Goal: Transaction & Acquisition: Obtain resource

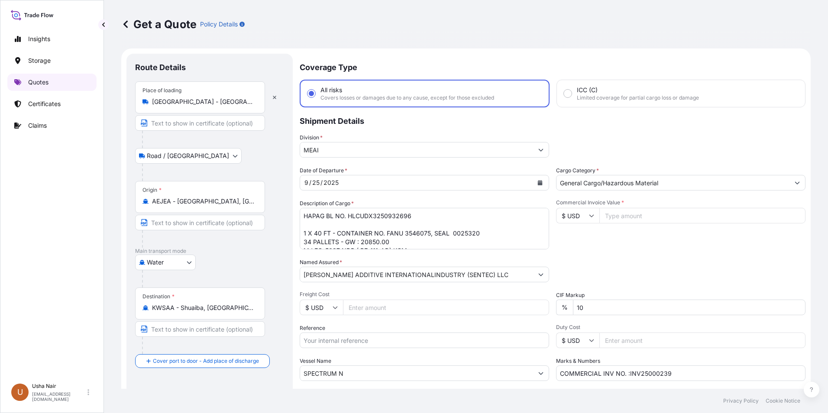
select select "Road / [GEOGRAPHIC_DATA]"
select select "Water"
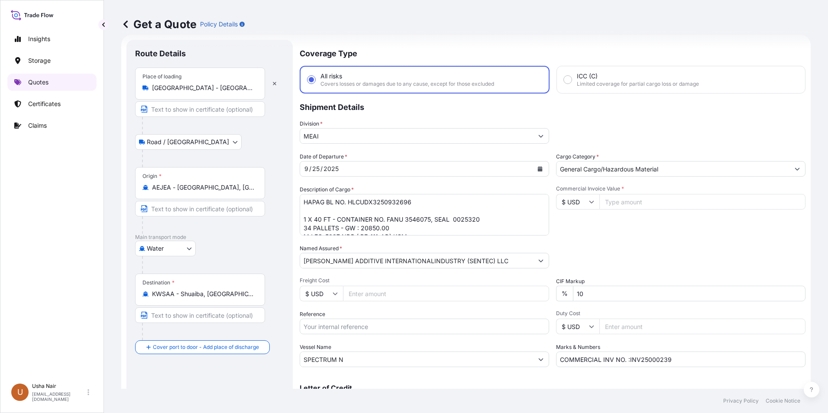
click at [45, 78] on p "Quotes" at bounding box center [38, 82] width 20 height 9
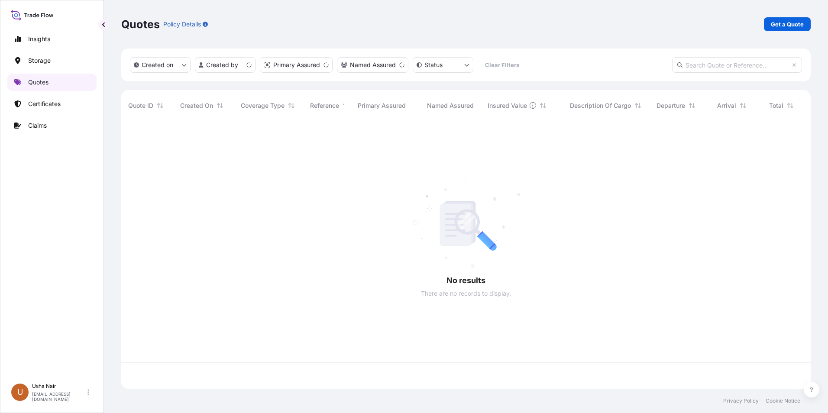
scroll to position [266, 683]
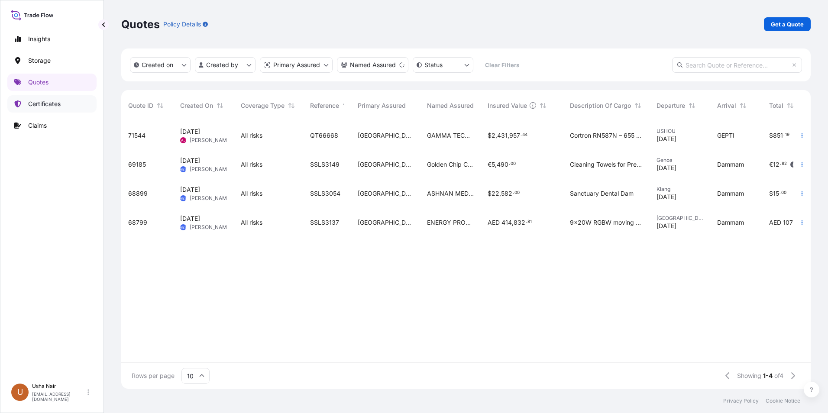
click at [35, 105] on p "Certificates" at bounding box center [44, 104] width 32 height 9
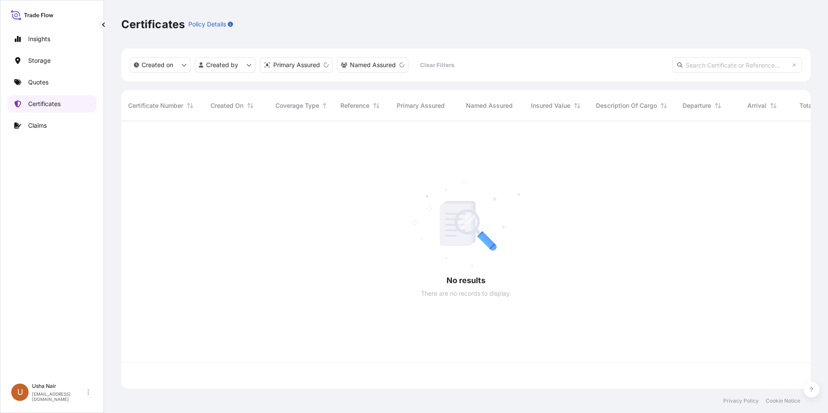
scroll to position [266, 683]
click at [716, 69] on input "text" at bounding box center [737, 65] width 130 height 16
click at [713, 64] on input "text" at bounding box center [737, 65] width 130 height 16
type input "a21011014605"
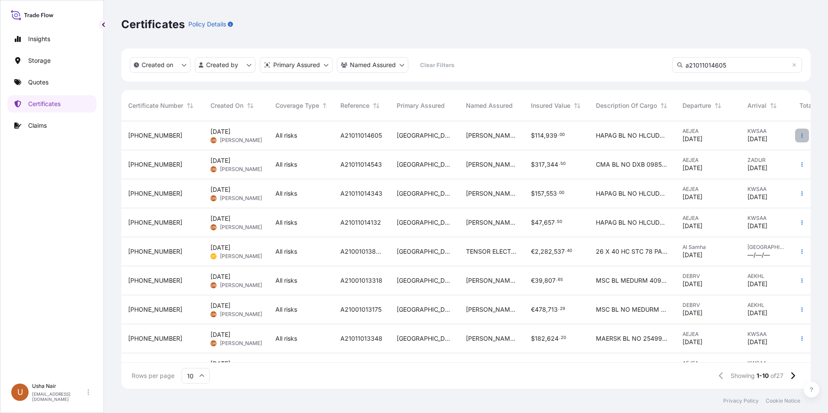
click at [801, 136] on icon "button" at bounding box center [801, 135] width 1 height 4
click at [754, 138] on p "Duplicate quote" at bounding box center [746, 137] width 45 height 9
select select "Road / [GEOGRAPHIC_DATA]"
select select "Water"
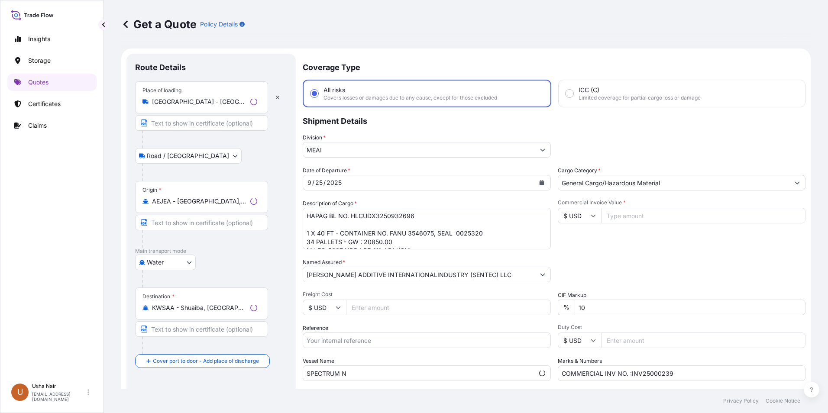
scroll to position [14, 0]
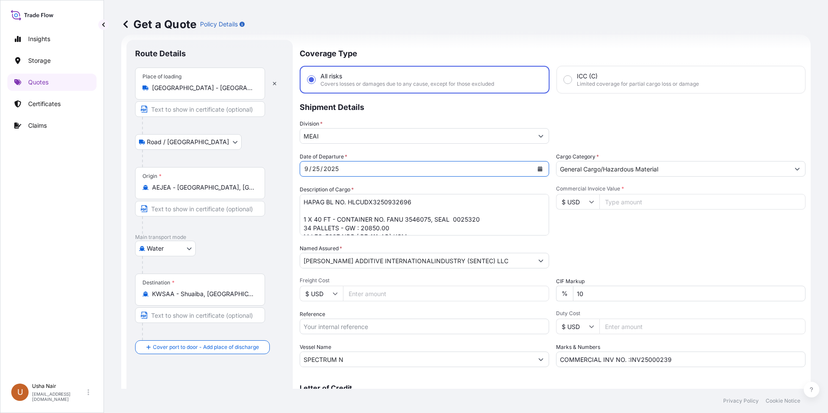
click at [351, 170] on div "[DATE]" at bounding box center [416, 169] width 233 height 16
click at [538, 169] on icon "Calendar" at bounding box center [540, 168] width 5 height 5
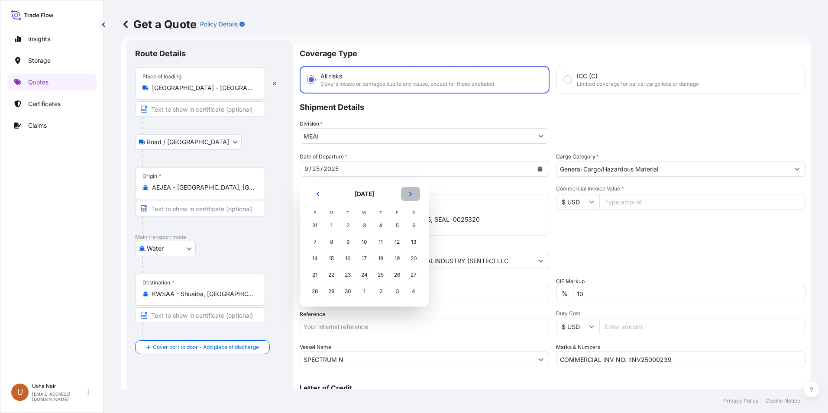
click at [410, 193] on icon "Next" at bounding box center [410, 194] width 3 height 4
click at [398, 243] on div "10" at bounding box center [397, 242] width 16 height 16
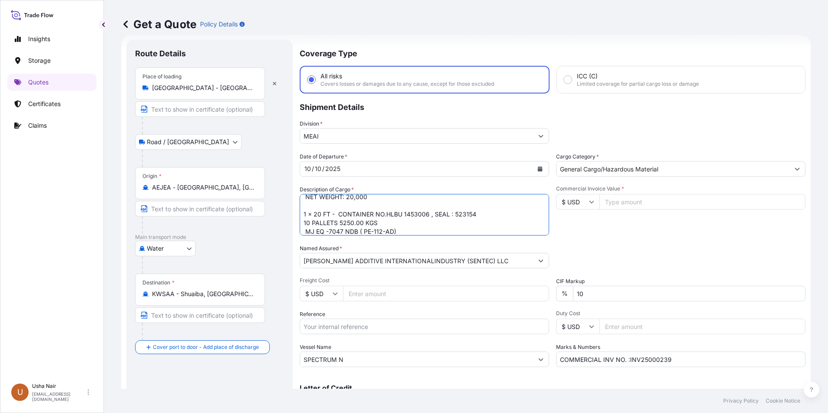
scroll to position [0, 0]
drag, startPoint x: 380, startPoint y: 221, endPoint x: 255, endPoint y: 143, distance: 147.3
click at [304, 213] on textarea "HAPAG BL NO. HLCUDX3250932696 1 X 40 FT - CONTAINER NO. FANU 3546075, SEAL 0025…" at bounding box center [424, 215] width 249 height 42
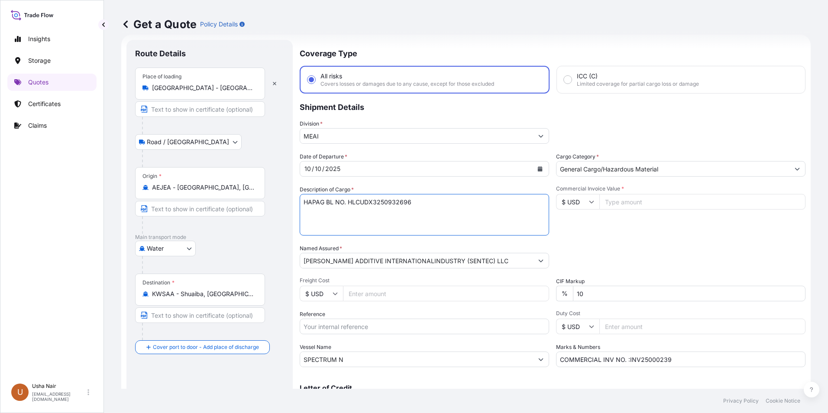
drag, startPoint x: 348, startPoint y: 203, endPoint x: 437, endPoint y: 207, distance: 89.7
click at [437, 207] on textarea "HAPAG BL NO. HLCUDX3250932696 1 X 40 FT - CONTAINER NO. FANU 3546075, SEAL 0025…" at bounding box center [424, 215] width 249 height 42
paste textarea "55916"
click at [335, 211] on textarea "HAPAG BL NO. HLCUDX3250932696 1 X 40 FT - CONTAINER NO. FANU 3546075, SEAL 0025…" at bounding box center [424, 215] width 249 height 42
paste textarea "FANU 1986239 20 PALLET 21000.00 SEAL: MJ EQ 6888 NDB (PE-108-AD) KG J47360 LOT …"
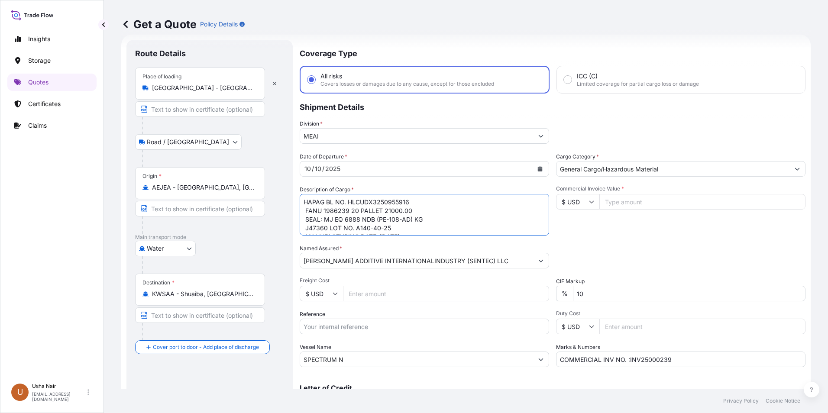
drag, startPoint x: 362, startPoint y: 209, endPoint x: 378, endPoint y: 225, distance: 22.7
click at [399, 226] on textarea "HAPAG BL NO. HLCUDX3250932696 1 X 40 FT - CONTAINER NO. FANU 3546075, SEAL 0025…" at bounding box center [424, 215] width 249 height 42
click at [368, 224] on textarea "HAPAG BL NO. HLCUDX3250932696 1 X 40 FT - CONTAINER NO. FANU 3546075, SEAL 0025…" at bounding box center [424, 215] width 249 height 42
drag, startPoint x: 325, startPoint y: 218, endPoint x: 383, endPoint y: 223, distance: 58.6
click at [383, 223] on textarea "HAPAG BL NO. HLCUDX3250932696 1 X 40 FT - CONTAINER NO. FANU 3546075, SEAL 0025…" at bounding box center [424, 215] width 249 height 42
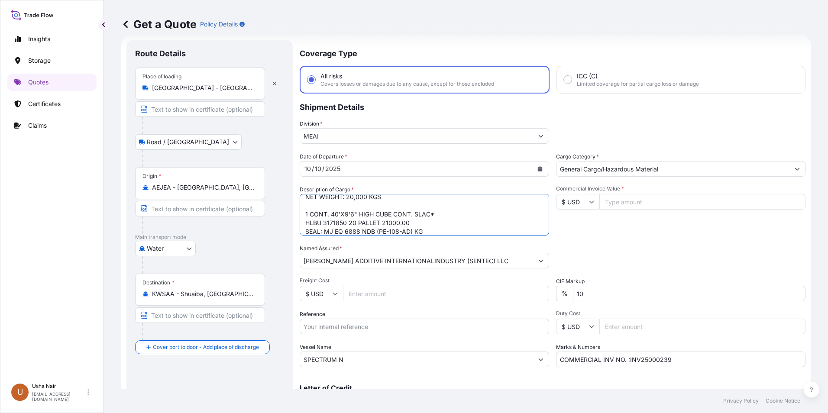
scroll to position [31, 0]
paste textarea "MJ EQ 6888 NDB (PE-108-AD) KG J47360 LOT NO. A140-40-25 MANUFACTURING DATE: [DA…"
click at [307, 207] on textarea "HAPAG BL NO. HLCUDX3250932696 1 X 40 FT - CONTAINER NO. FANU 3546075, SEAL 0025…" at bounding box center [424, 215] width 249 height 42
click at [303, 217] on textarea "HAPAG BL NO. HLCUDX3250932696 1 X 40 FT - CONTAINER NO. FANU 3546075, SEAL 0025…" at bounding box center [424, 215] width 249 height 42
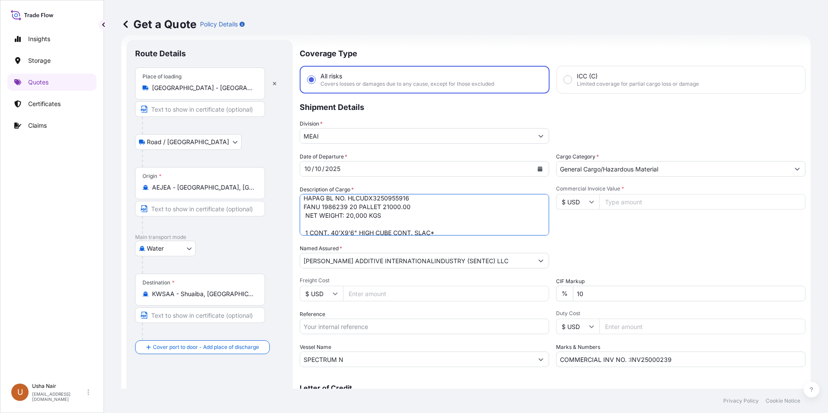
drag, startPoint x: 381, startPoint y: 208, endPoint x: 377, endPoint y: 213, distance: 6.7
click at [381, 209] on textarea "HAPAG BL NO. HLCUDX3250932696 1 X 40 FT - CONTAINER NO. FANU 3546075, SEAL 0025…" at bounding box center [424, 215] width 249 height 42
click at [349, 212] on textarea "HAPAG BL NO. HLCUDX3250932696 1 X 40 FT - CONTAINER NO. FANU 3546075, SEAL 0025…" at bounding box center [424, 215] width 249 height 42
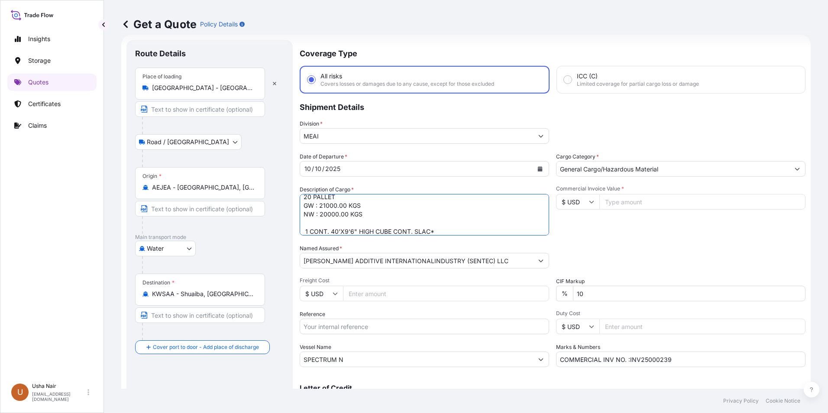
click at [363, 214] on textarea "HAPAG BL NO. HLCUDX3250932696 1 X 40 FT - CONTAINER NO. FANU 3546075, SEAL 0025…" at bounding box center [424, 215] width 249 height 42
paste textarea "20 PALLET GW : 21000.00 KGS NW : 20000.00 KGS"
click at [414, 225] on textarea "HAPAG BL NO. HLCUDX3250932696 1 X 40 FT - CONTAINER NO. FANU 3546075, SEAL 0025…" at bounding box center [424, 215] width 249 height 42
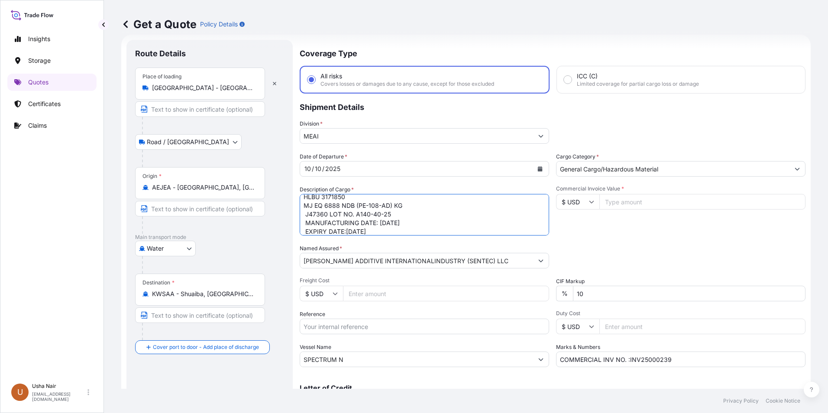
drag, startPoint x: 306, startPoint y: 215, endPoint x: 283, endPoint y: 262, distance: 51.9
click at [305, 216] on textarea "HAPAG BL NO. HLCUDX3250932696 1 X 40 FT - CONTAINER NO. FANU 3546075, SEAL 0025…" at bounding box center [424, 215] width 249 height 42
drag, startPoint x: 304, startPoint y: 213, endPoint x: 411, endPoint y: 215, distance: 106.5
click at [411, 215] on textarea "HAPAG BL NO. HLCUDX3250932696 1 X 40 FT - CONTAINER NO. FANU 3546075, SEAL 0025…" at bounding box center [424, 215] width 249 height 42
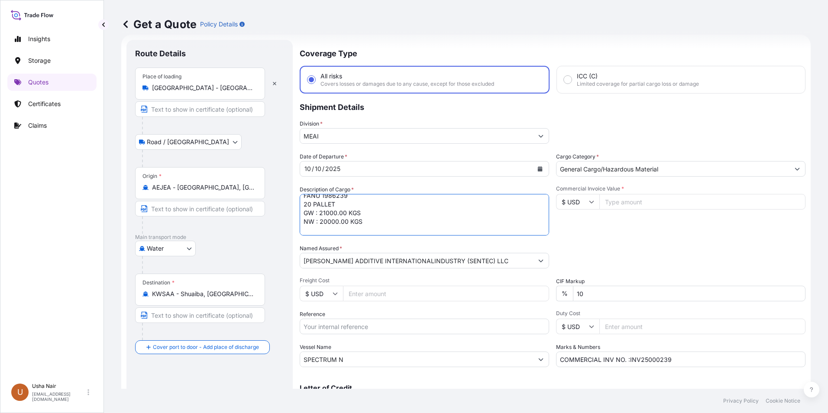
scroll to position [0, 0]
click at [324, 212] on textarea "HAPAG BL NO. HLCUDX3250932696 1 X 40 FT - CONTAINER NO. FANU 3546075, SEAL 0025…" at bounding box center [424, 215] width 249 height 42
paste textarea "2 X 40 FT HIGH CUBE CONTAINERS"
drag, startPoint x: 350, startPoint y: 215, endPoint x: 295, endPoint y: 213, distance: 55.0
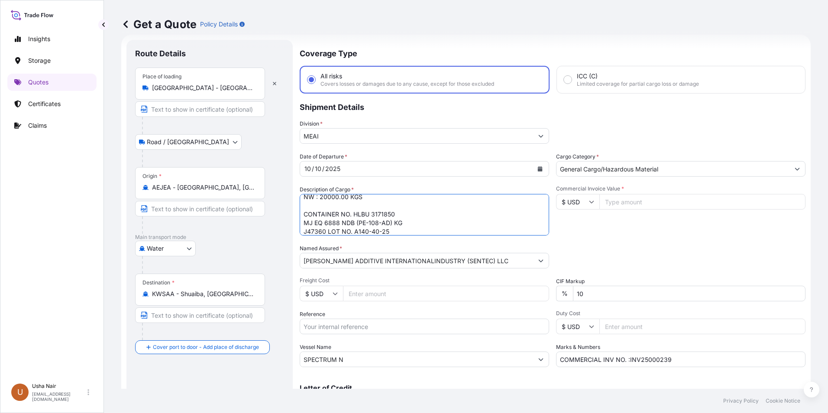
click at [295, 213] on form "Route Details Place of loading [GEOGRAPHIC_DATA] - [GEOGRAPHIC_DATA] Road / [GE…" at bounding box center [465, 236] width 689 height 402
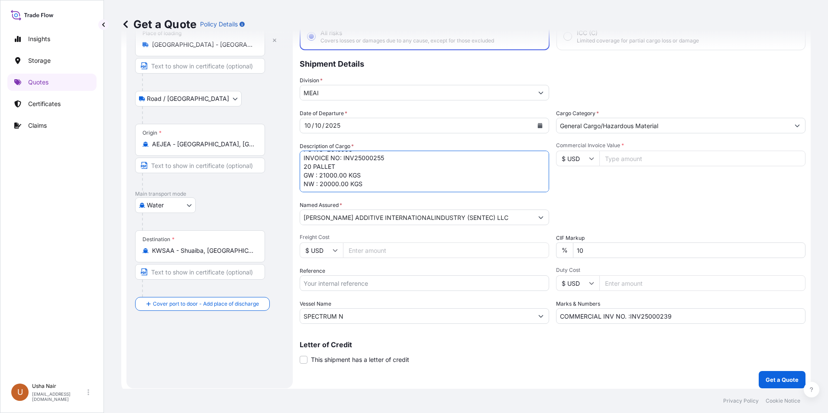
click at [335, 173] on textarea "HAPAG BL NO. HLCUDX3250932696 1 X 40 FT - CONTAINER NO. FANU 3546075, SEAL 0025…" at bounding box center [424, 172] width 249 height 42
paste textarea "CONTAINER NO"
click at [421, 165] on textarea "HAPAG BL NO. HLCUDX3250932696 1 X 40 FT - CONTAINER NO. FANU 3546075, SEAL 0025…" at bounding box center [424, 172] width 249 height 42
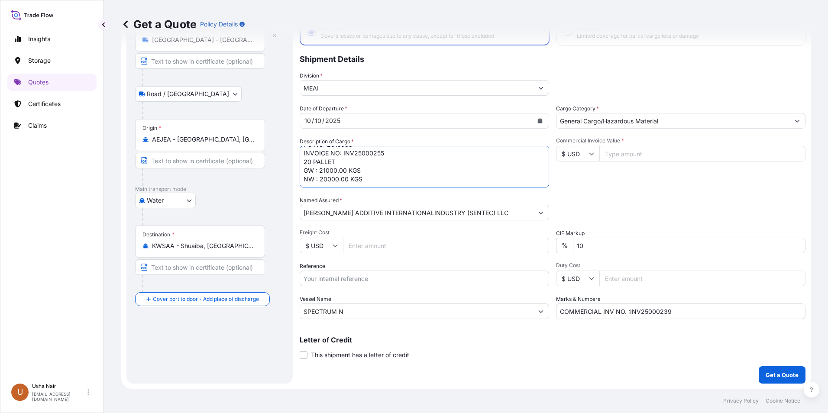
type textarea "HAPAG BL NO. HLCUDX3250955916 2 X 40 FT HIGH CUBE CONTAINERS CONTAINER NO. FANU…"
click at [447, 335] on div "Letter of Credit This shipment has a letter of credit Letter of credit * Letter…" at bounding box center [553, 342] width 506 height 33
click at [443, 248] on input "Freight Cost" at bounding box center [446, 246] width 206 height 16
click at [358, 245] on input "Freight Cost" at bounding box center [446, 246] width 206 height 16
type input "5230"
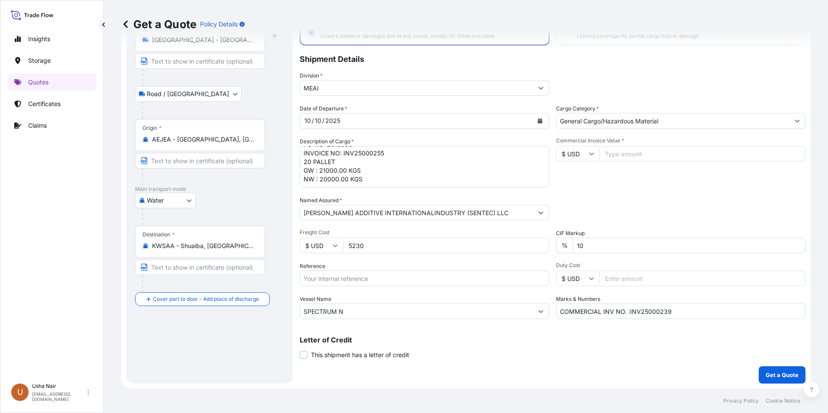
click at [650, 157] on input "Commercial Invoice Value *" at bounding box center [702, 154] width 206 height 16
type input "138000"
click at [389, 283] on input "Reference" at bounding box center [424, 279] width 249 height 16
click at [358, 280] on input "A21011014605" at bounding box center [424, 279] width 249 height 16
type input "A21011014606"
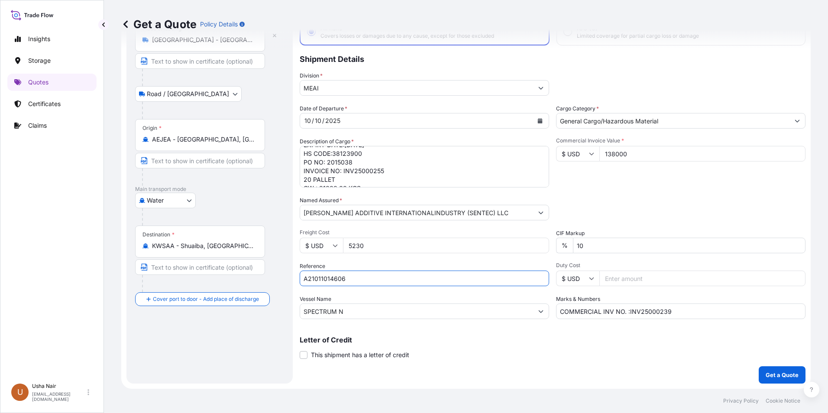
scroll to position [90, 0]
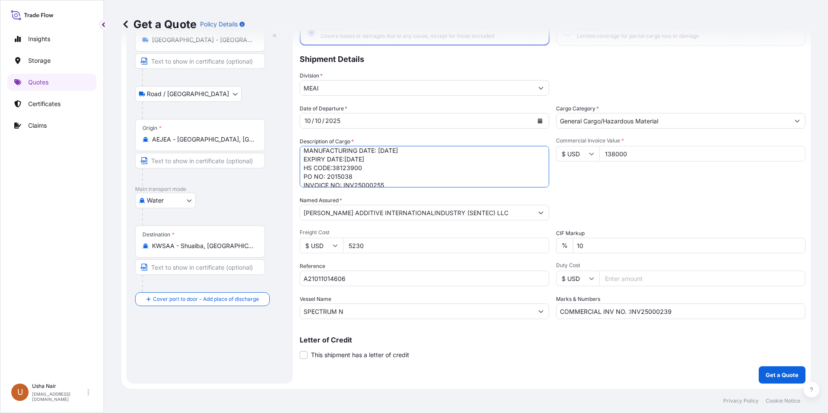
click at [384, 182] on textarea "HAPAG BL NO. HLCUDX3250932696 1 X 40 FT - CONTAINER NO. FANU 3546075, SEAL 0025…" at bounding box center [424, 167] width 249 height 42
drag, startPoint x: 384, startPoint y: 185, endPoint x: 367, endPoint y: 179, distance: 17.7
click at [365, 181] on textarea "HAPAG BL NO. HLCUDX3250932696 1 X 40 FT - CONTAINER NO. FANU 3546075, SEAL 0025…" at bounding box center [424, 167] width 249 height 42
click at [371, 170] on textarea "HAPAG BL NO. HLCUDX3250932696 1 X 40 FT - CONTAINER NO. FANU 3546075, SEAL 0025…" at bounding box center [424, 167] width 249 height 42
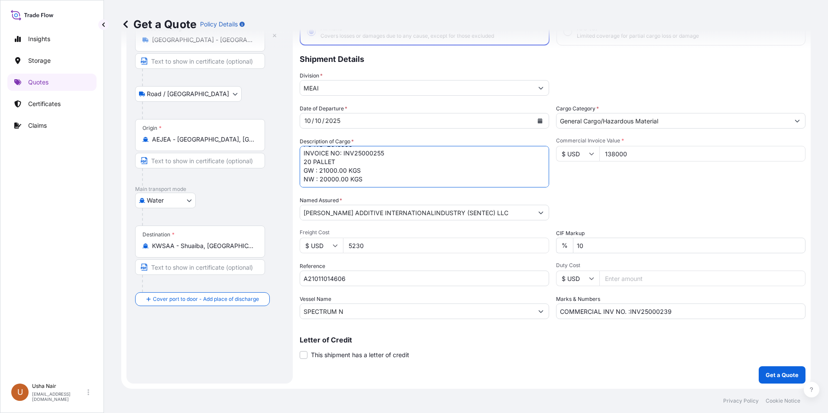
click at [384, 164] on textarea "HAPAG BL NO. HLCUDX3250932696 1 X 40 FT - CONTAINER NO. FANU 3546075, SEAL 0025…" at bounding box center [424, 167] width 249 height 42
drag, startPoint x: 354, startPoint y: 185, endPoint x: 404, endPoint y: 184, distance: 50.2
click at [404, 184] on textarea "HAPAG BL NO. HLCUDX3250932696 1 X 40 FT - CONTAINER NO. FANU 3546075, SEAL 0025…" at bounding box center [424, 167] width 249 height 42
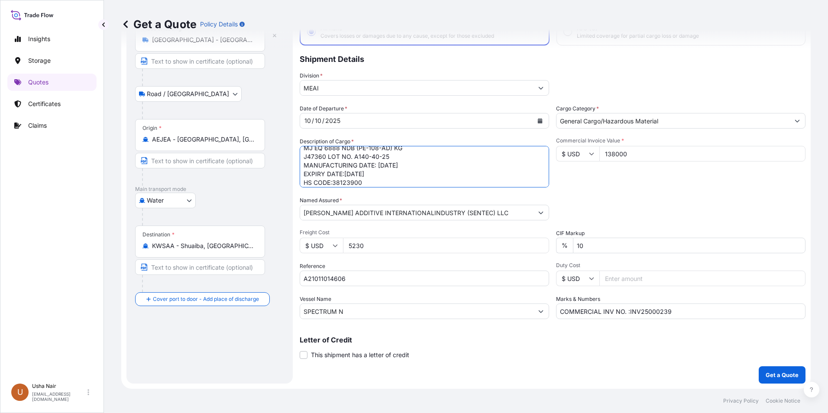
click at [677, 311] on input "COMMERCIAL INV NO. :INV25000239" at bounding box center [680, 312] width 249 height 16
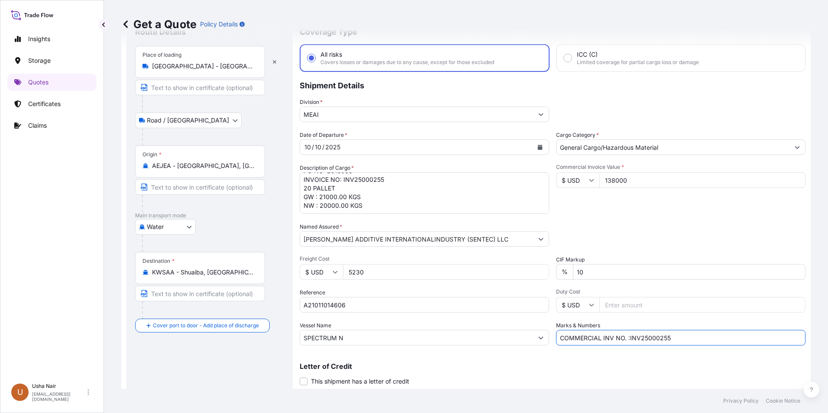
scroll to position [62, 0]
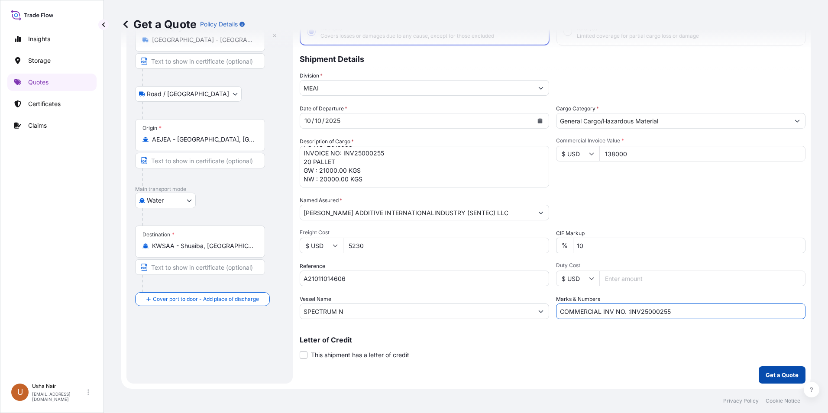
type input "COMMERCIAL INV NO. :INV25000255"
click at [791, 375] on p "Get a Quote" at bounding box center [781, 375] width 33 height 9
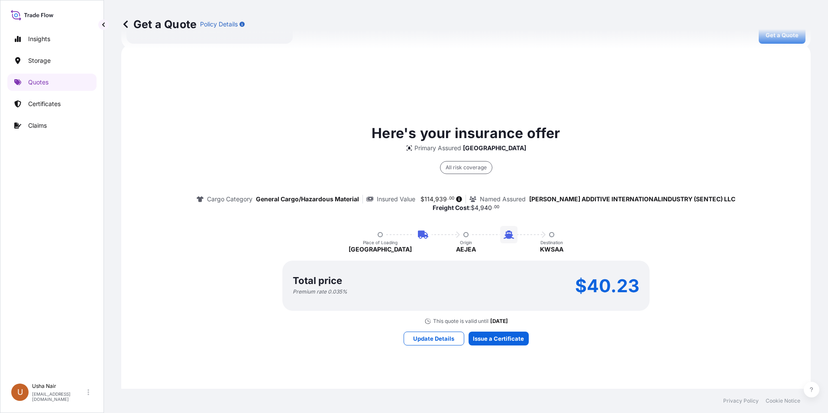
scroll to position [403, 0]
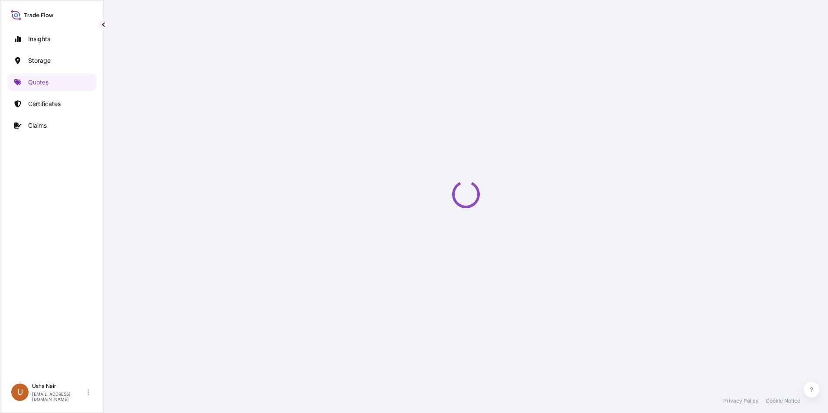
select select "Road / [GEOGRAPHIC_DATA]"
select select "Water"
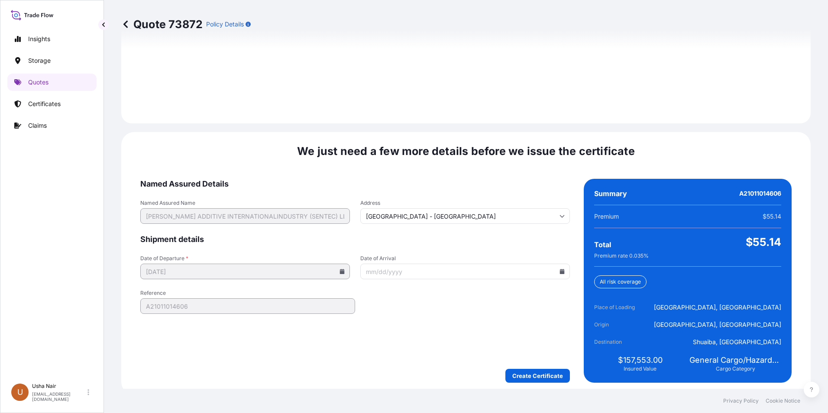
scroll to position [1263, 0]
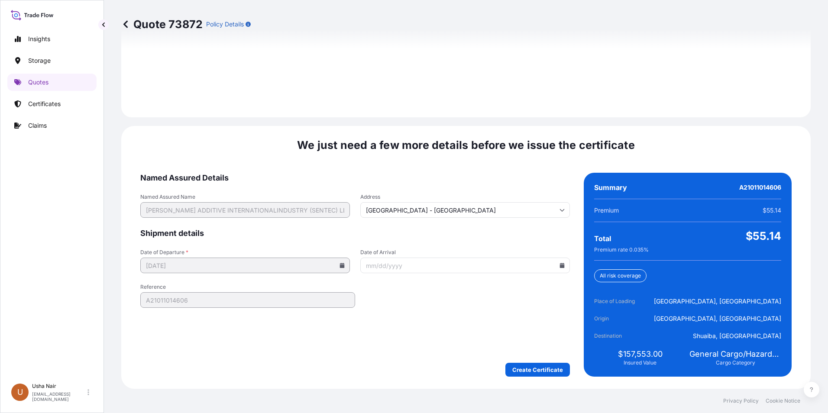
click at [435, 270] on input "Date of Arrival" at bounding box center [465, 266] width 210 height 16
click at [560, 267] on icon at bounding box center [562, 265] width 5 height 5
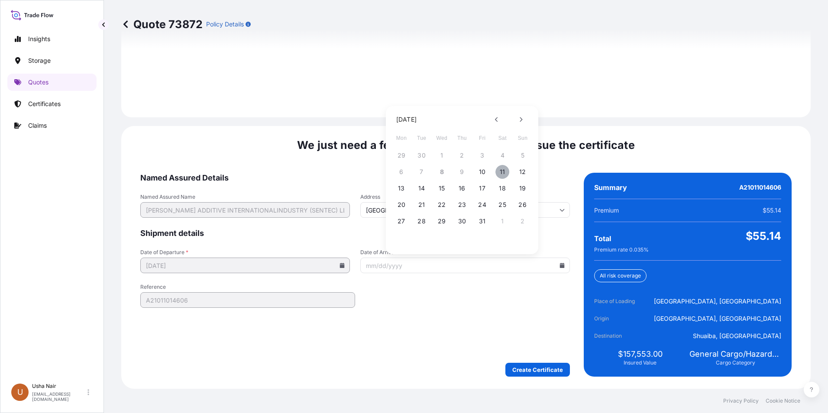
click at [506, 171] on button "11" at bounding box center [502, 172] width 14 height 14
type input "[DATE]"
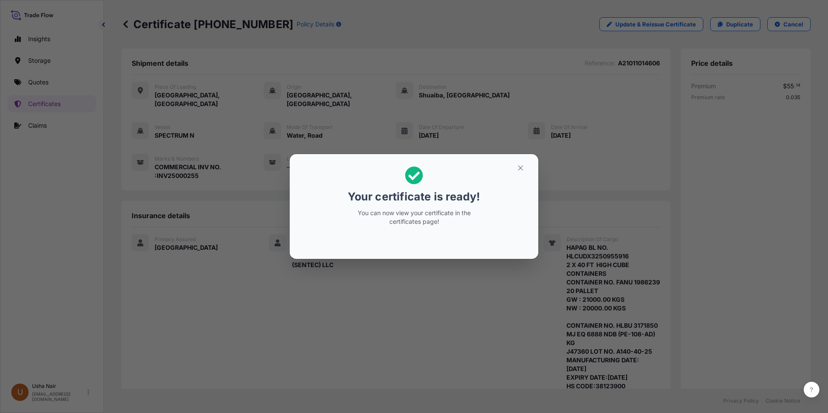
click at [417, 174] on icon at bounding box center [414, 175] width 18 height 18
click at [517, 168] on icon "button" at bounding box center [521, 168] width 8 height 8
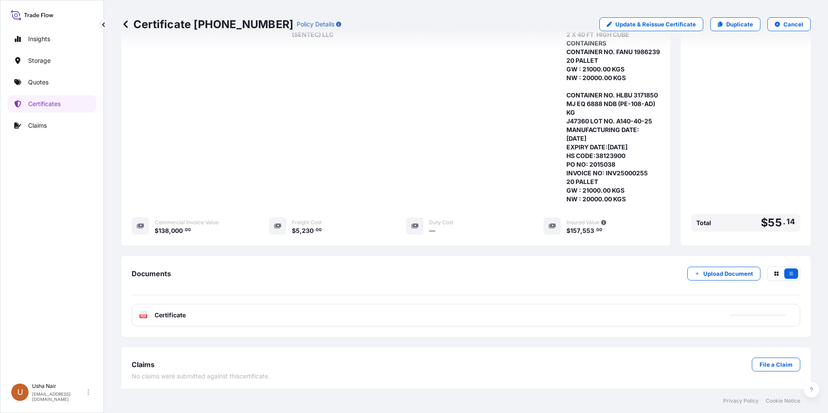
scroll to position [233, 0]
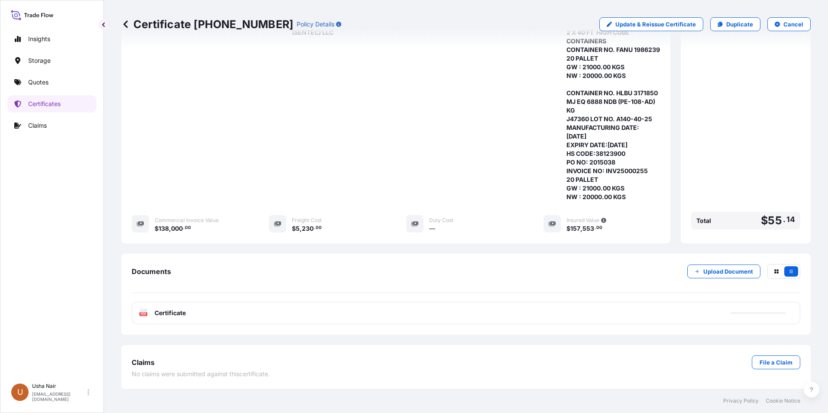
click at [145, 314] on text "PDF" at bounding box center [144, 314] width 6 height 3
click at [142, 312] on icon at bounding box center [143, 313] width 7 height 9
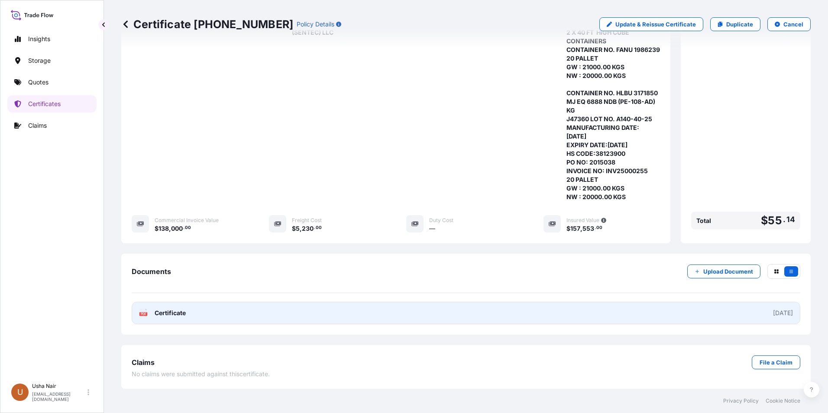
click at [142, 311] on icon at bounding box center [143, 313] width 7 height 9
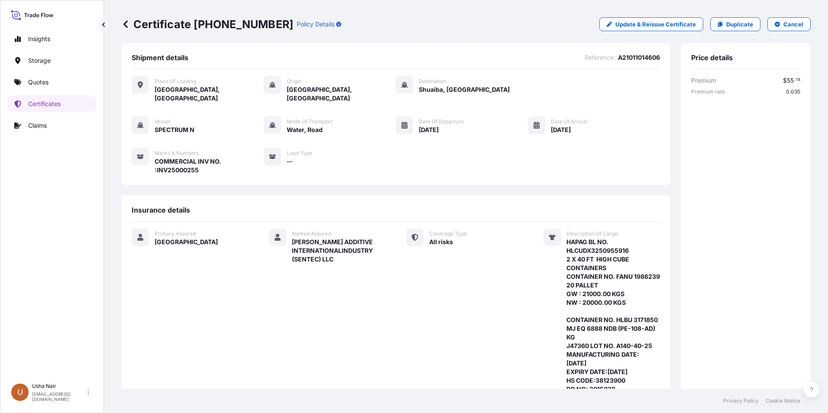
scroll to position [0, 0]
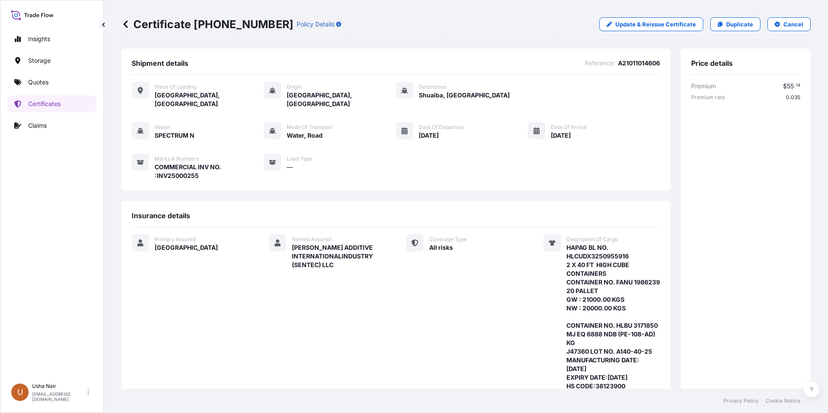
select select "Road / [GEOGRAPHIC_DATA]"
select select "Water"
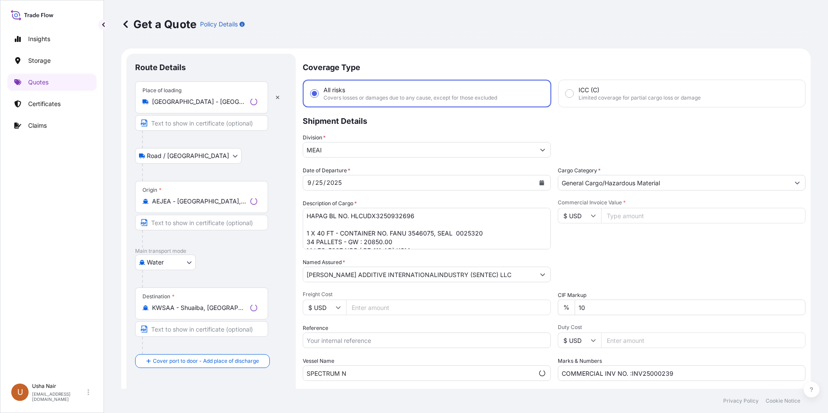
scroll to position [14, 0]
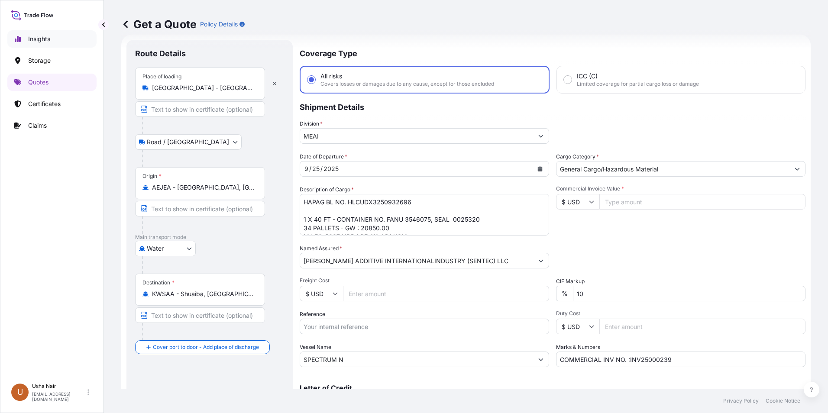
click at [40, 38] on p "Insights" at bounding box center [39, 39] width 22 height 9
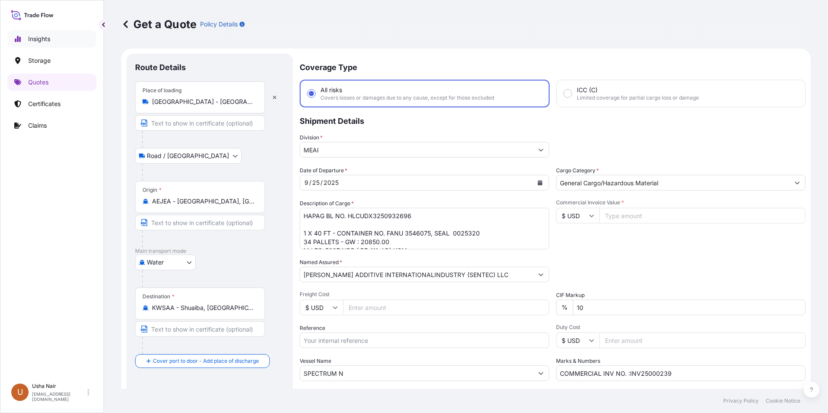
select select "2025"
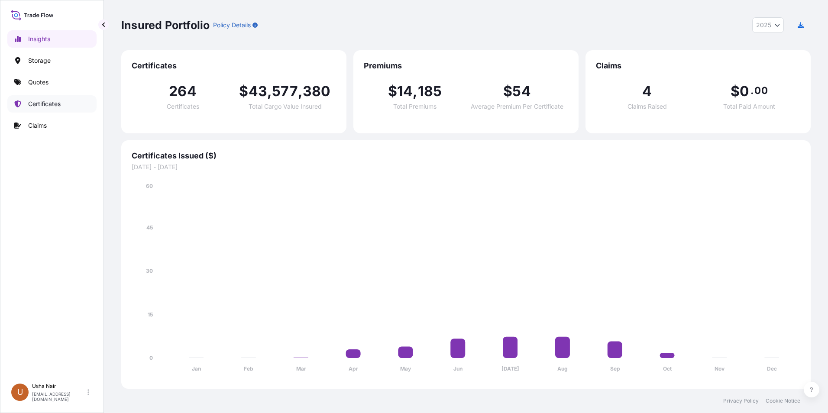
click at [37, 100] on p "Certificates" at bounding box center [44, 104] width 32 height 9
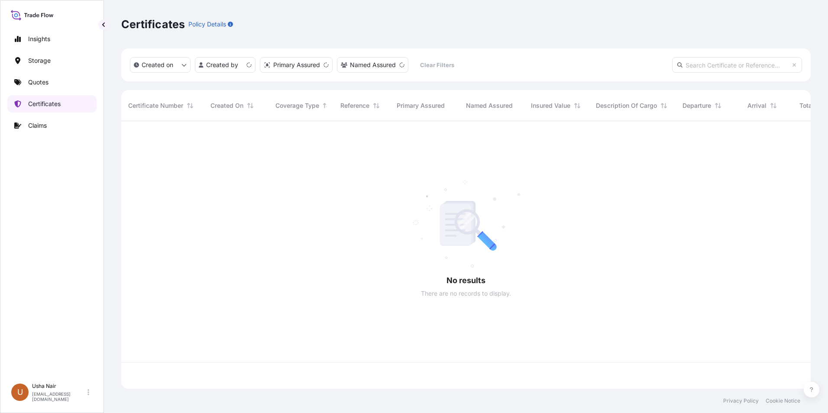
scroll to position [266, 683]
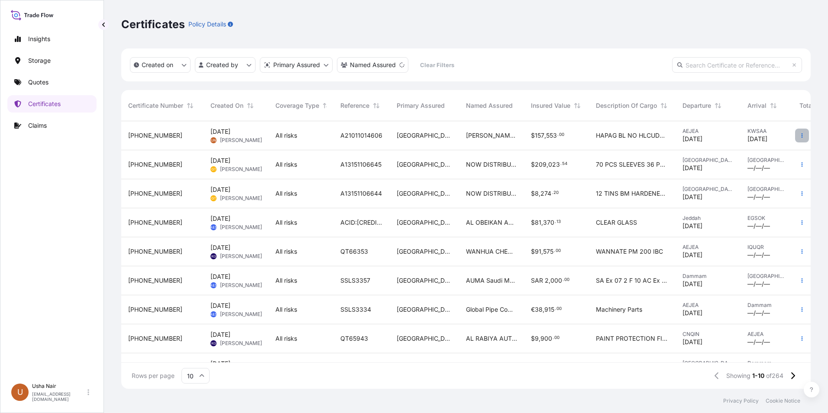
click at [799, 133] on icon "button" at bounding box center [801, 135] width 5 height 5
click at [741, 137] on p "Duplicate quote" at bounding box center [746, 137] width 45 height 9
select select "Road / [GEOGRAPHIC_DATA]"
select select "Water"
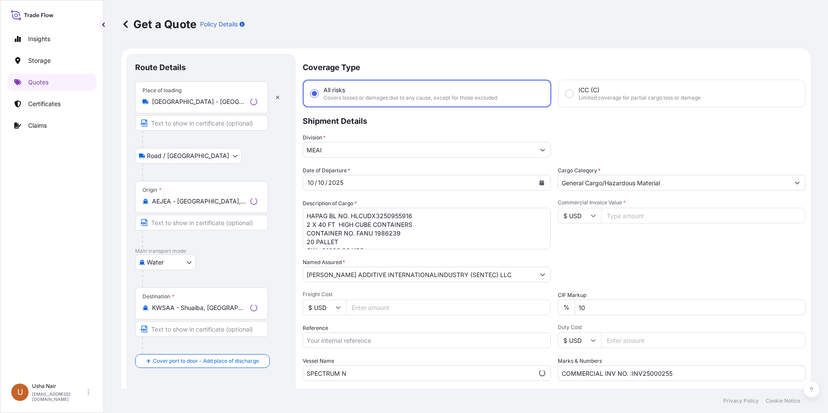
scroll to position [14, 0]
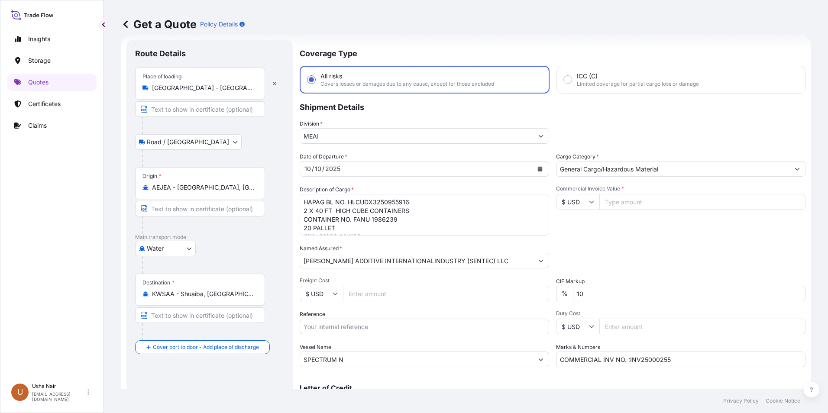
click at [427, 212] on textarea "HAPAG BL NO. HLCUDX3250955916 2 X 40 FT HIGH CUBE CONTAINERS CONTAINER NO. FANU…" at bounding box center [424, 215] width 249 height 42
drag, startPoint x: 412, startPoint y: 204, endPoint x: 348, endPoint y: 206, distance: 64.1
click at [348, 206] on textarea "HAPAG BL NO. HLCUDX3250955916 2 X 40 FT HIGH CUBE CONTAINERS CONTAINER NO. FANU…" at bounding box center [424, 215] width 249 height 42
paste textarea "05"
click at [398, 220] on textarea "HAPAG BL NO. HLCUDX3250955916 2 X 40 FT HIGH CUBE CONTAINERS CONTAINER NO. FANU…" at bounding box center [424, 215] width 249 height 42
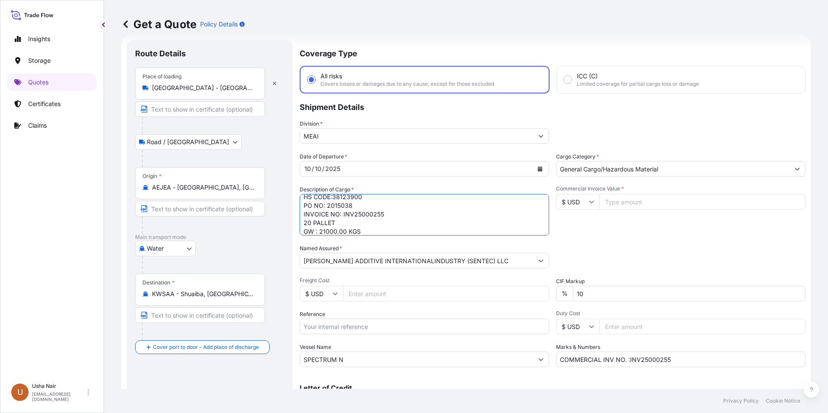
scroll to position [131, 0]
drag, startPoint x: 303, startPoint y: 220, endPoint x: 384, endPoint y: 255, distance: 88.2
click at [384, 255] on div "Date of Departure * [DATE] Cargo Category * General Cargo/Hazardous Material De…" at bounding box center [553, 259] width 506 height 215
paste textarea "FANU 3734848 20 PALLET 21000.00 SEAL: MJ EQ 6888 NDB (PE-108-AD) KG HLG0888950 …"
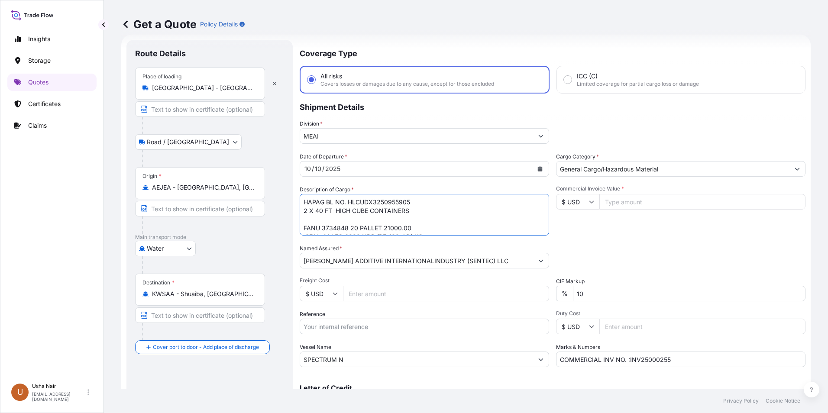
scroll to position [100, 0]
drag, startPoint x: 432, startPoint y: 216, endPoint x: 302, endPoint y: 211, distance: 130.0
click at [302, 211] on textarea "HAPAG BL NO. HLCUDX3250955916 2 X 40 FT HIGH CUBE CONTAINERS CONTAINER NO. FANU…" at bounding box center [424, 215] width 249 height 42
click at [306, 221] on textarea "HAPAG BL NO. HLCUDX3250955916 2 X 40 FT HIGH CUBE CONTAINERS CONTAINER NO. FANU…" at bounding box center [424, 215] width 249 height 42
click at [400, 223] on textarea "HAPAG BL NO. HLCUDX3250955916 2 X 40 FT HIGH CUBE CONTAINERS CONTAINER NO. FANU…" at bounding box center [424, 215] width 249 height 42
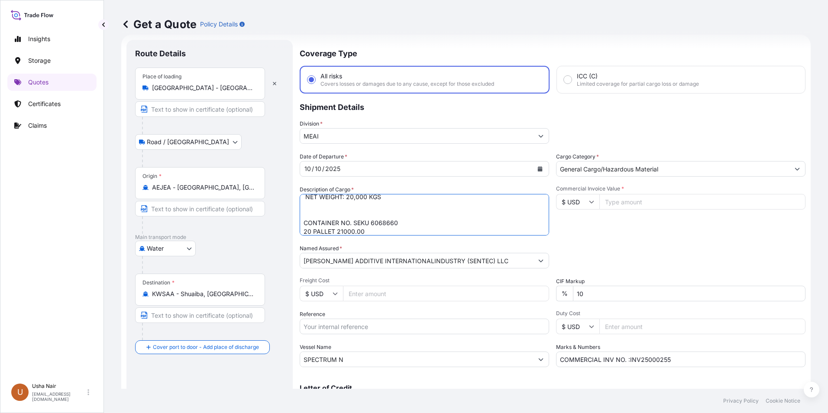
click at [338, 232] on textarea "HAPAG BL NO. HLCUDX3250955916 2 X 40 FT HIGH CUBE CONTAINERS CONTAINER NO. FANU…" at bounding box center [424, 215] width 249 height 42
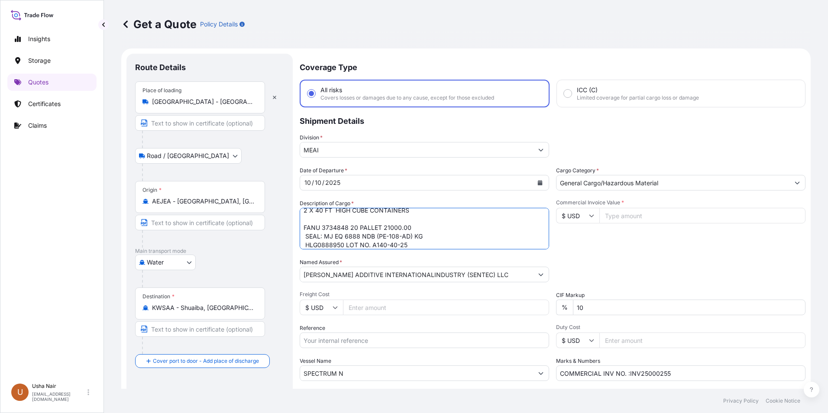
scroll to position [0, 0]
click at [304, 242] on textarea "HAPAG BL NO. HLCUDX3250955916 2 X 40 FT HIGH CUBE CONTAINERS CONTAINER NO. FANU…" at bounding box center [424, 229] width 249 height 42
click at [306, 237] on textarea "HAPAG BL NO. HLCUDX3250955916 2 X 40 FT HIGH CUBE CONTAINERS CONTAINER NO. FANU…" at bounding box center [424, 229] width 249 height 42
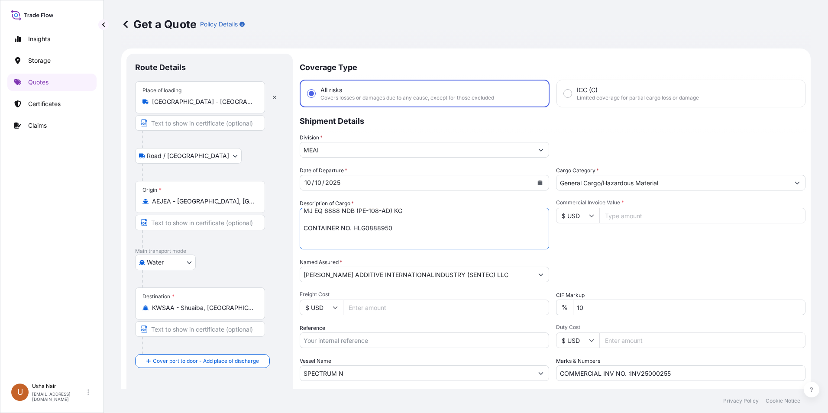
paste textarea "MJ EQ 6888 NDB (PE-108-AD) KG"
click at [413, 226] on textarea "HAPAG BL NO. HLCUDX3250955916 2 X 40 FT HIGH CUBE CONTAINERS CONTAINER NO. FANU…" at bounding box center [424, 229] width 249 height 42
click at [397, 241] on textarea "HAPAG BL NO. HLCUDX3250955916 2 X 40 FT HIGH CUBE CONTAINERS CONTAINER NO. FANU…" at bounding box center [424, 229] width 249 height 42
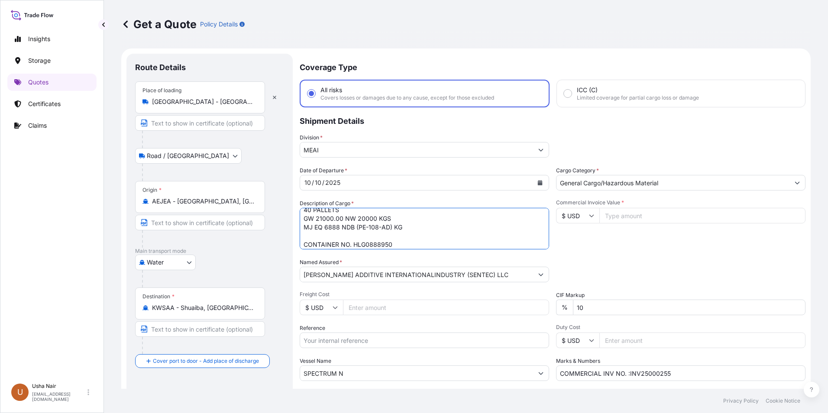
scroll to position [48, 0]
drag, startPoint x: 402, startPoint y: 228, endPoint x: 402, endPoint y: 235, distance: 6.9
click at [402, 235] on textarea "HAPAG BL NO. HLCUDX3250955916 2 X 40 FT HIGH CUBE CONTAINERS CONTAINER NO. FANU…" at bounding box center [424, 229] width 249 height 42
drag, startPoint x: 316, startPoint y: 220, endPoint x: 406, endPoint y: 240, distance: 92.0
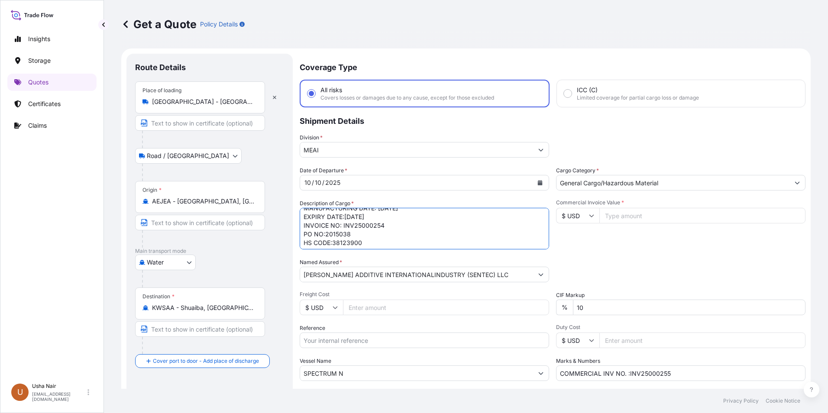
click at [406, 240] on textarea "HAPAG BL NO. HLCUDX3250955916 2 X 40 FT HIGH CUBE CONTAINERS CONTAINER NO. FANU…" at bounding box center [424, 229] width 249 height 42
click at [313, 232] on textarea "HAPAG BL NO. HLCUDX3250955916 2 X 40 FT HIGH CUBE CONTAINERS CONTAINER NO. FANU…" at bounding box center [424, 229] width 249 height 42
paste textarea "MJ EQ 6888 NDB (PE-108-AD) K LOT NO. A140-40-25 MANUFACTURING DATE: [DATE] EXPI…"
click at [363, 234] on textarea "HAPAG BL NO. HLCUDX3250955916 2 X 40 FT HIGH CUBE CONTAINERS CONTAINER NO. FANU…" at bounding box center [424, 229] width 249 height 42
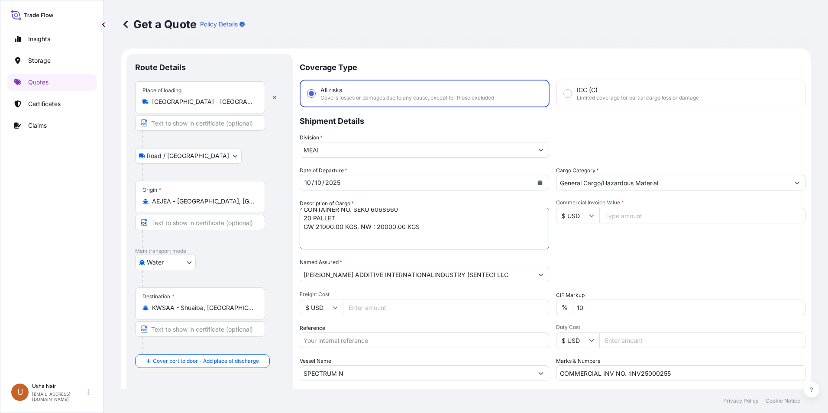
scroll to position [81, 0]
click at [353, 228] on textarea "HAPAG BL NO. HLCUDX3250955916 2 X 40 FT HIGH CUBE CONTAINERS CONTAINER NO. FANU…" at bounding box center [424, 229] width 249 height 42
click at [359, 239] on textarea "HAPAG BL NO. HLCUDX3250955916 2 X 40 FT HIGH CUBE CONTAINERS CONTAINER NO. FANU…" at bounding box center [424, 229] width 249 height 42
type textarea "HAPAG BL NO. HLCUDX3250955905 2 X 40 FT HIGH CUBE CONTAINERS CONTAINER NO. FANU…"
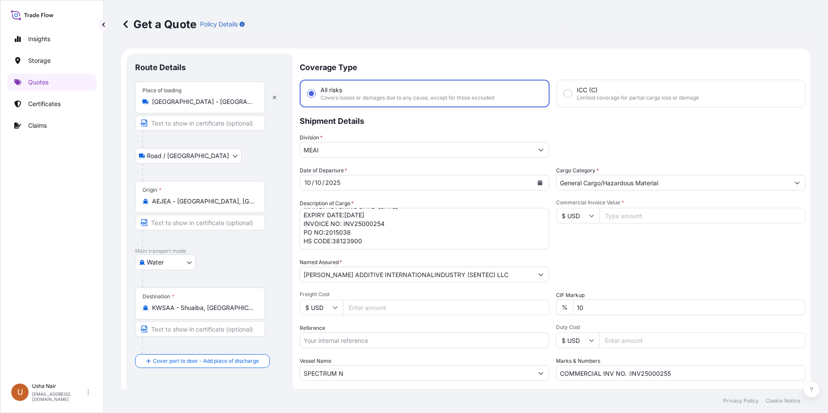
click at [370, 307] on input "Freight Cost" at bounding box center [446, 308] width 206 height 16
type input "5230"
click at [618, 218] on input "Commercial Invoice Value *" at bounding box center [702, 216] width 206 height 16
type input "1"
click at [641, 216] on input "Commercial Invoice Value *" at bounding box center [702, 216] width 206 height 16
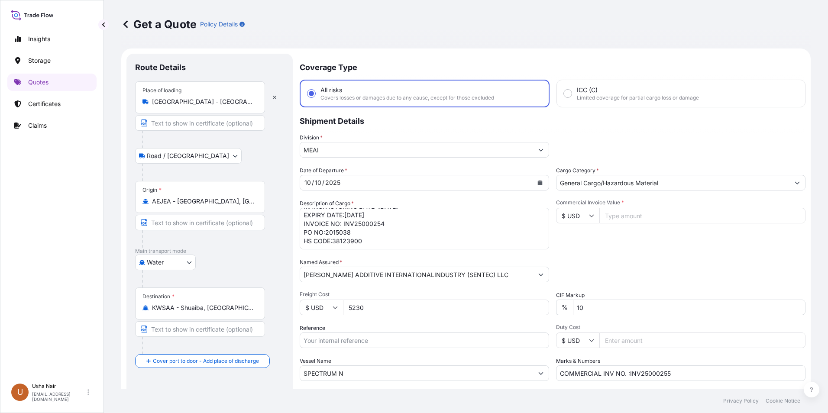
scroll to position [62, 0]
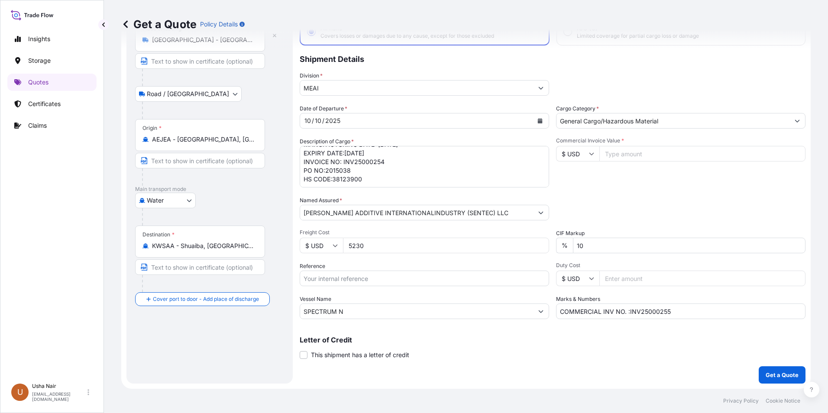
click at [691, 313] on input "COMMERCIAL INV NO. :INV25000255" at bounding box center [680, 312] width 249 height 16
click at [627, 312] on input "COMMERCIAL INV NO. :INV25000254" at bounding box center [680, 312] width 249 height 16
type input "COMMERCIAL INV NO. : INV25000254"
click at [362, 281] on input "Reference" at bounding box center [424, 279] width 249 height 16
type input "A21011014606"
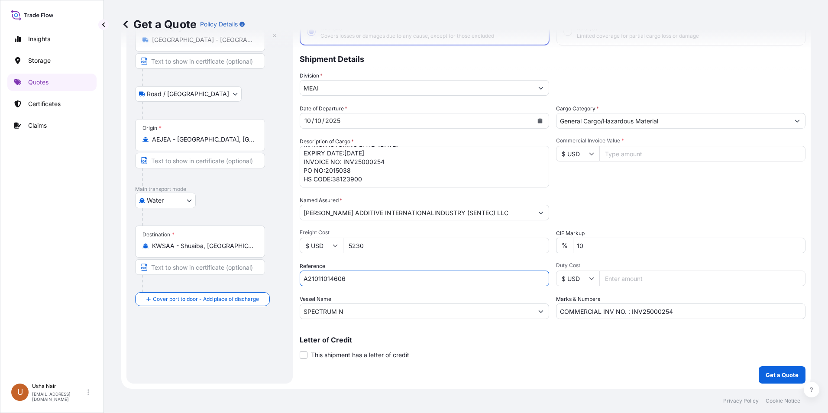
type input "138000"
click at [368, 276] on input "A21011014606" at bounding box center [424, 279] width 249 height 16
type input "A21011014749"
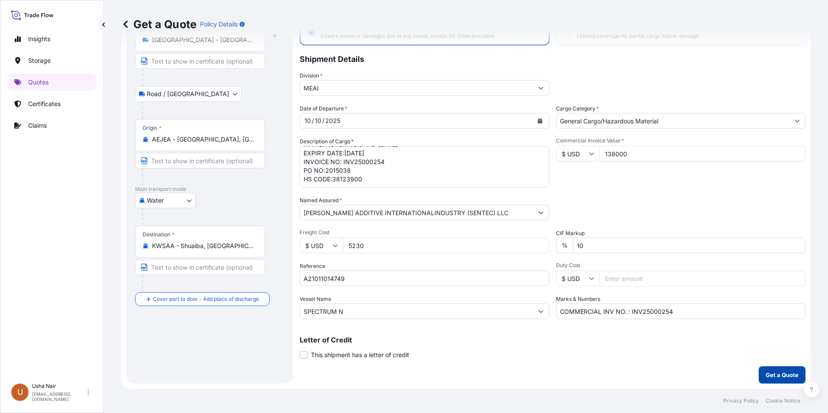
click at [770, 378] on p "Get a Quote" at bounding box center [781, 375] width 33 height 9
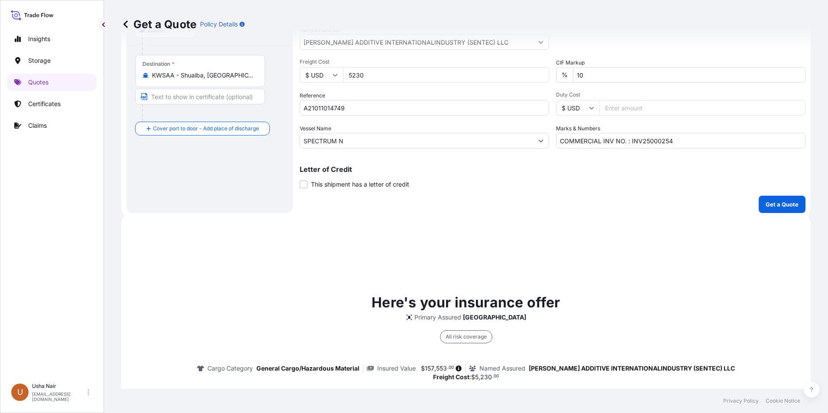
scroll to position [403, 0]
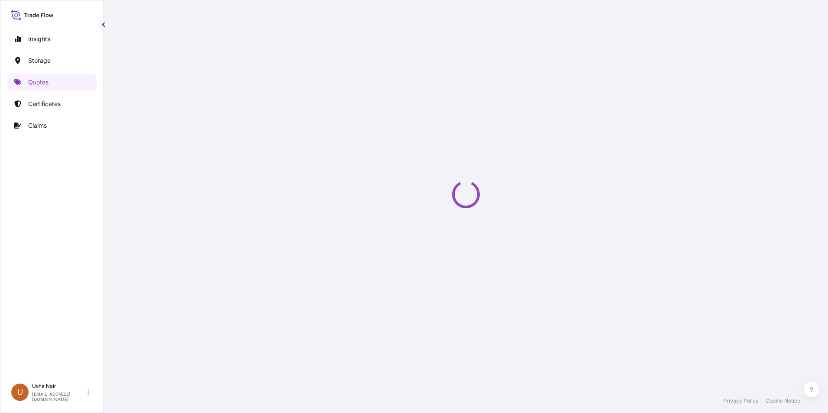
select select "Road / [GEOGRAPHIC_DATA]"
select select "Water"
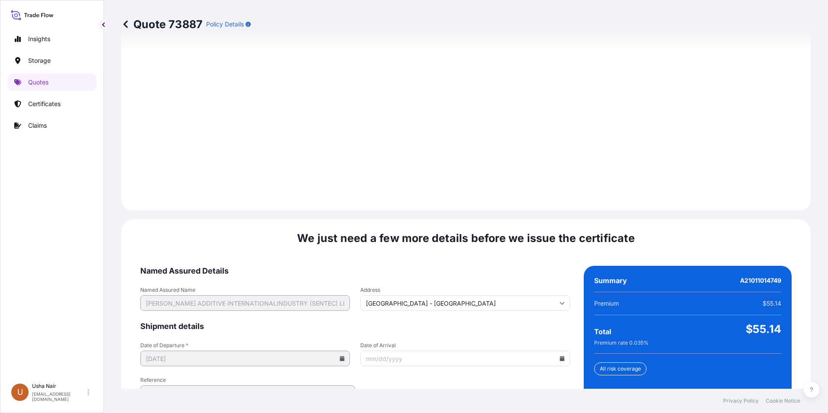
scroll to position [1263, 0]
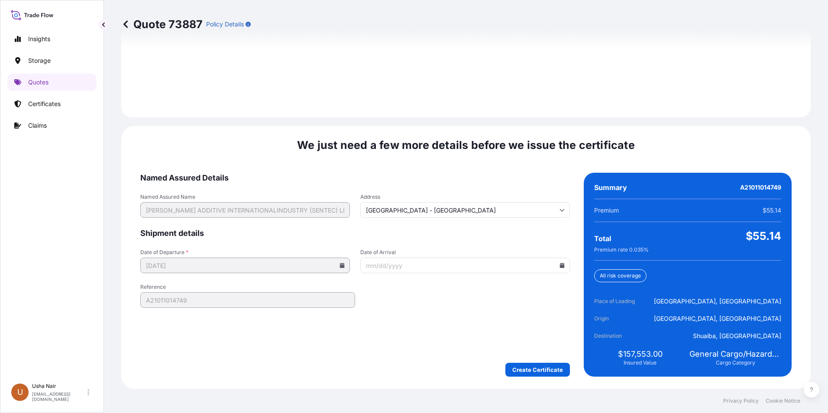
click at [383, 274] on form "Named Assured Details Named Assured Name [PERSON_NAME] ADDITIVE INTERNATIONALIN…" at bounding box center [354, 275] width 429 height 204
click at [387, 269] on input "Date of Arrival" at bounding box center [465, 266] width 210 height 16
click at [560, 266] on icon at bounding box center [562, 265] width 5 height 5
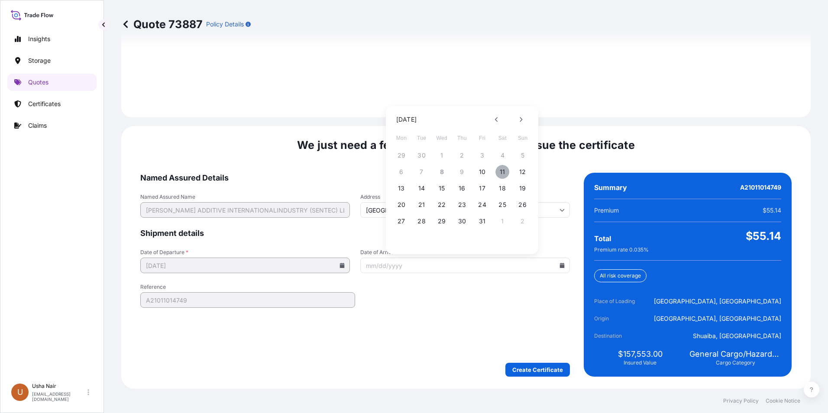
click at [501, 172] on button "11" at bounding box center [502, 172] width 14 height 14
type input "[DATE]"
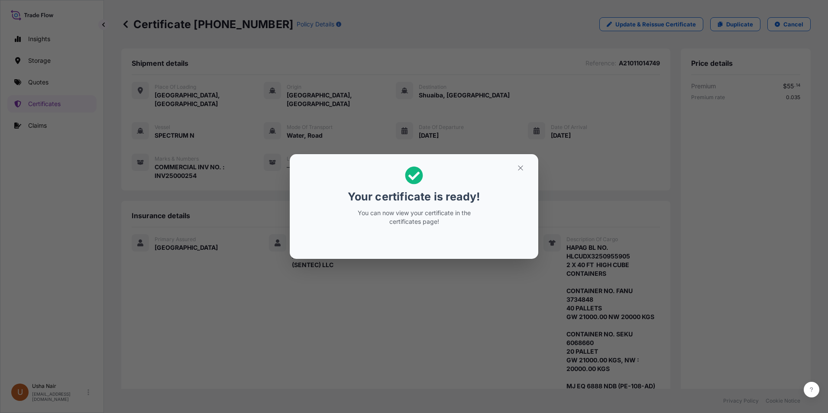
click at [413, 174] on icon at bounding box center [414, 176] width 18 height 18
click at [413, 178] on icon at bounding box center [414, 175] width 18 height 18
click at [416, 178] on icon at bounding box center [414, 176] width 18 height 18
click at [411, 174] on icon at bounding box center [414, 176] width 18 height 18
click at [417, 171] on icon at bounding box center [414, 175] width 18 height 18
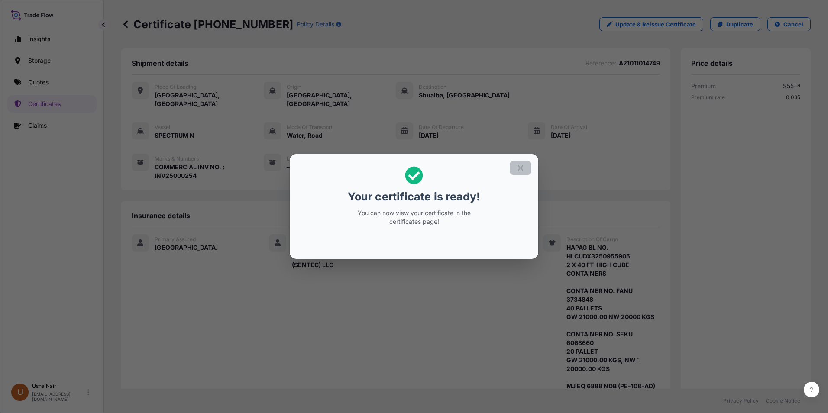
click at [517, 170] on icon "button" at bounding box center [521, 168] width 8 height 8
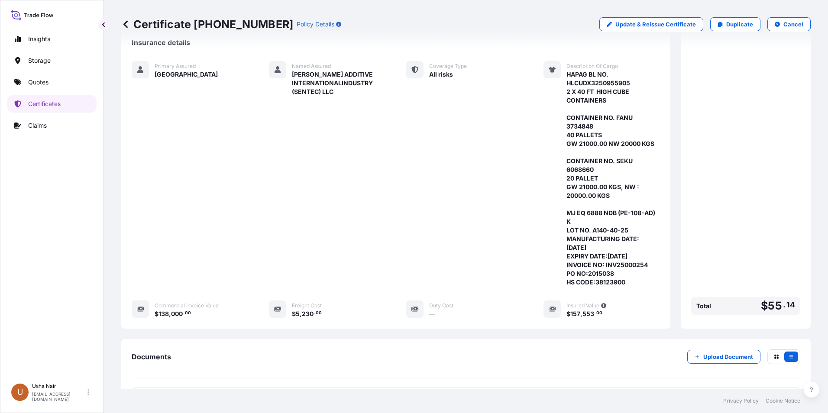
scroll to position [258, 0]
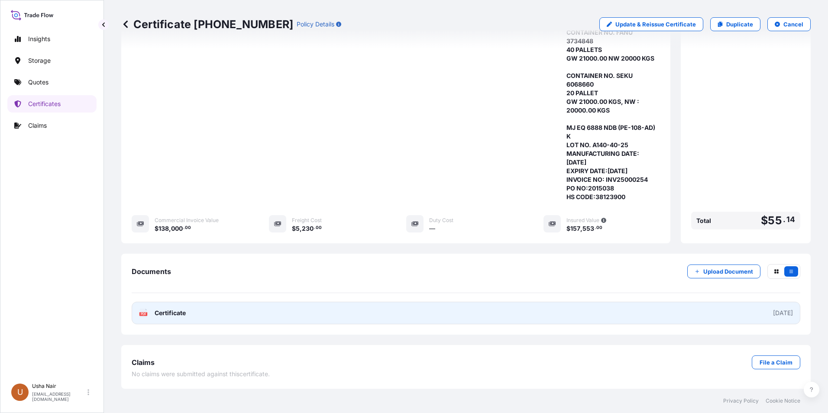
click at [168, 307] on link "PDF Certificate [DATE]" at bounding box center [466, 313] width 668 height 23
